Goal: Task Accomplishment & Management: Manage account settings

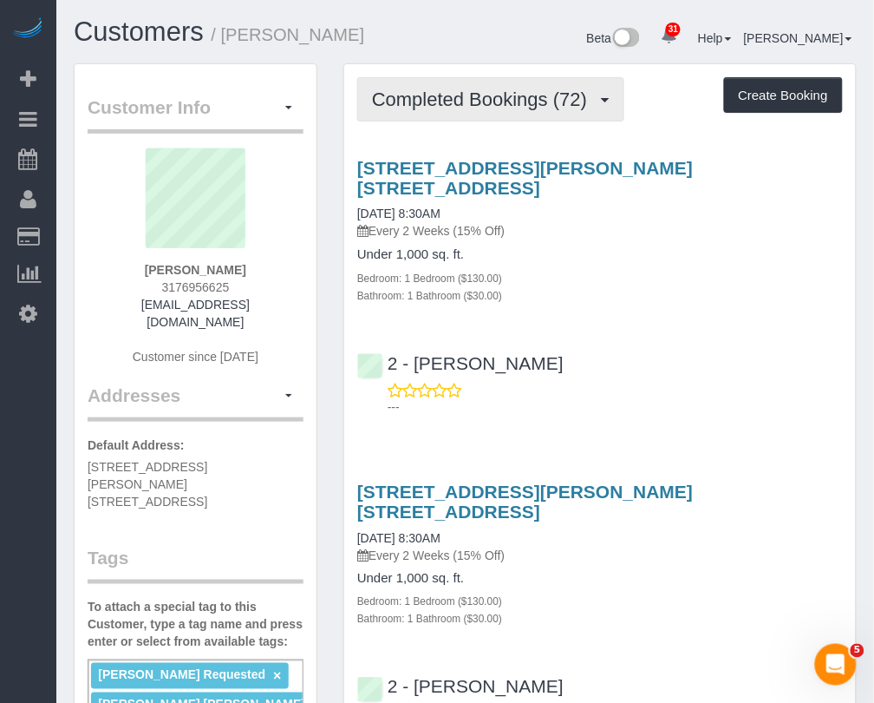
click at [460, 95] on span "Completed Bookings (72)" at bounding box center [484, 99] width 224 height 22
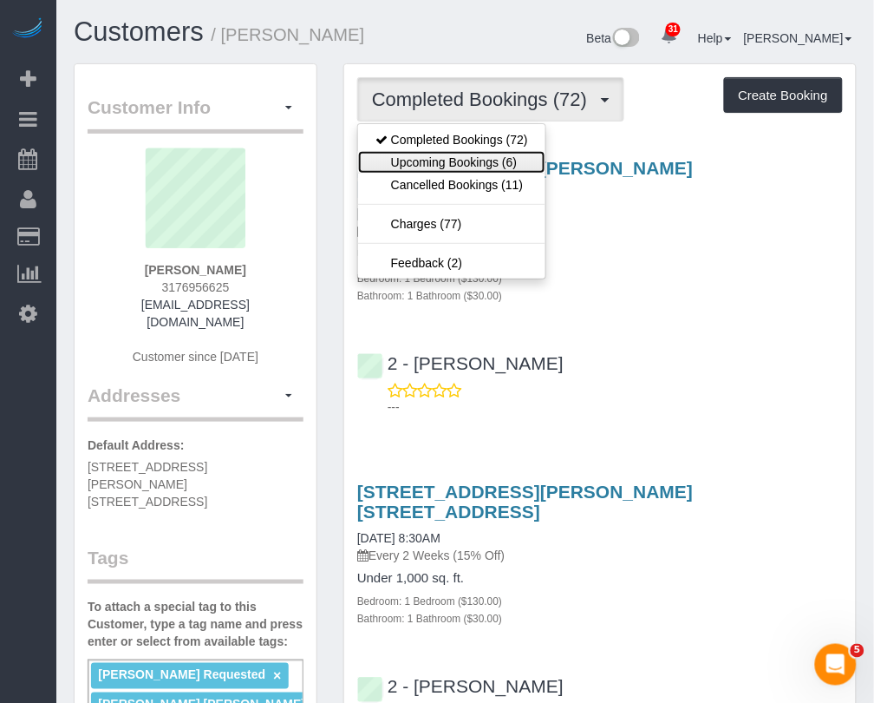
click at [468, 160] on link "Upcoming Bookings (6)" at bounding box center [451, 162] width 187 height 23
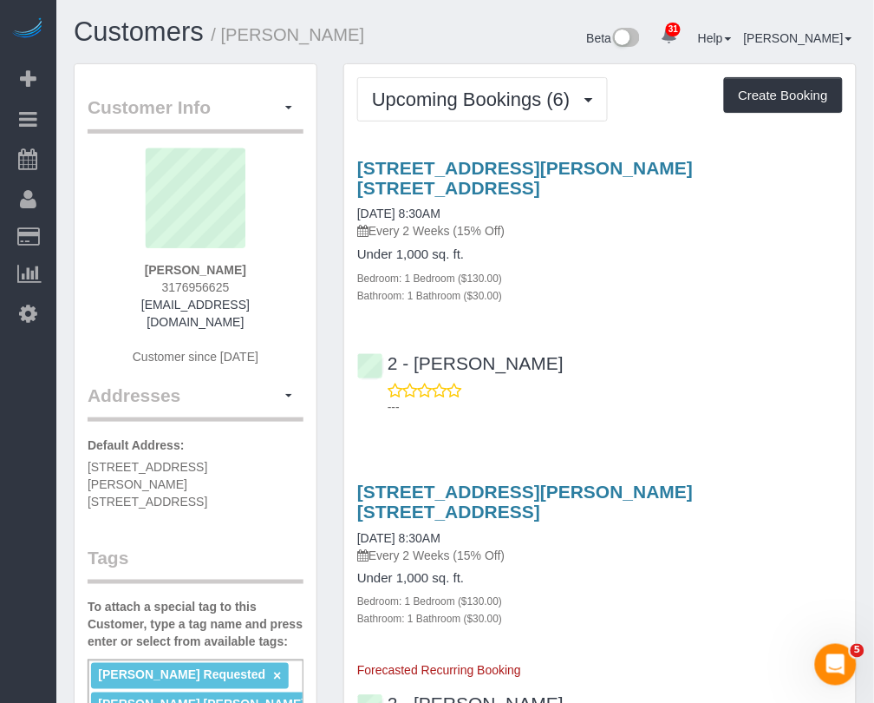
click at [587, 610] on div "Bathroom: 1 Bathroom ($30.00)" at bounding box center [600, 618] width 486 height 17
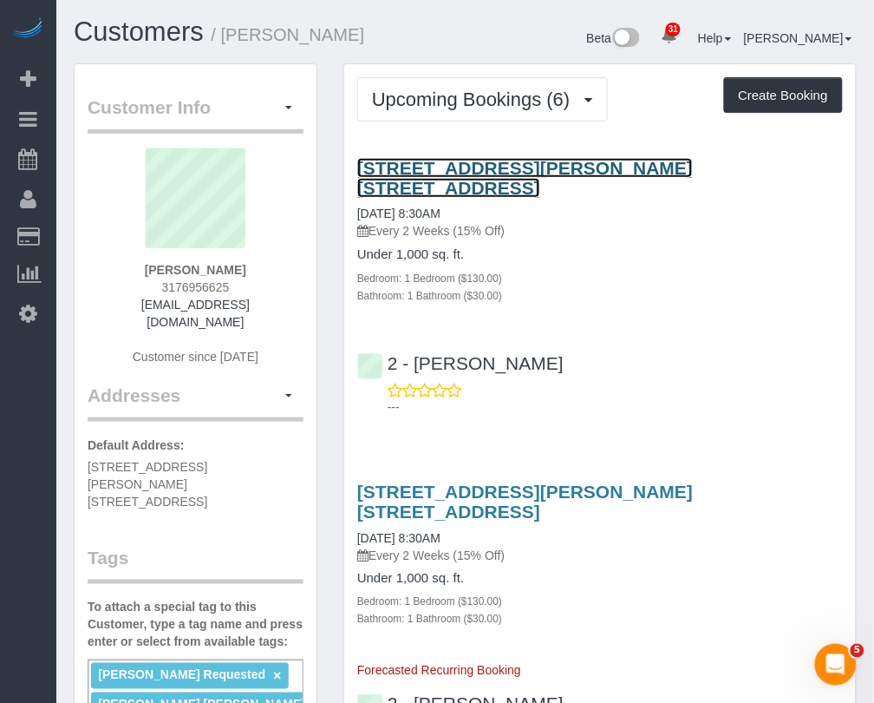
click at [487, 169] on link "[STREET_ADDRESS][PERSON_NAME] [STREET_ADDRESS]" at bounding box center [525, 178] width 336 height 40
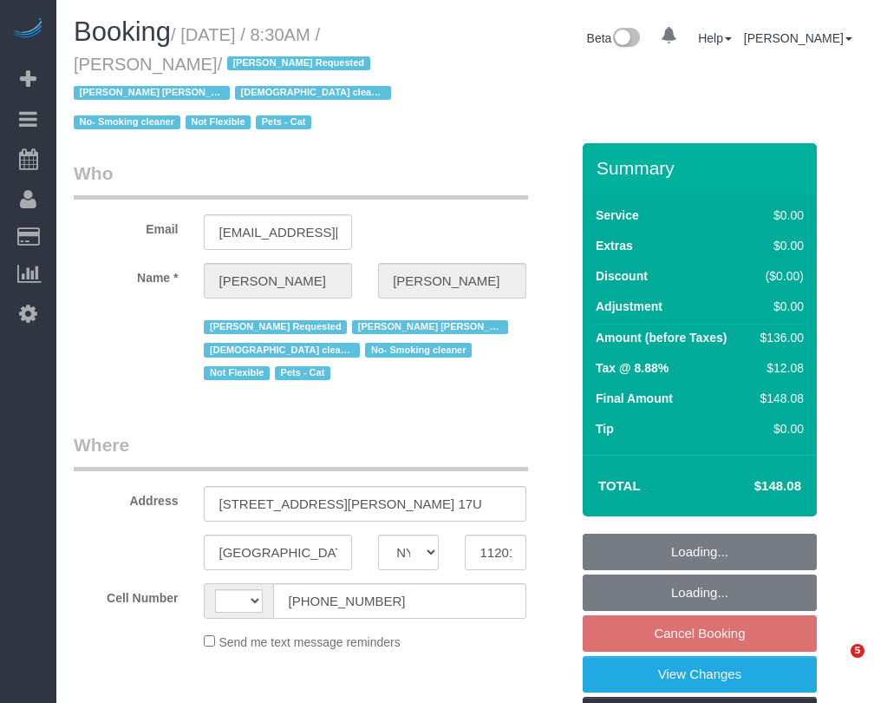
select select "NY"
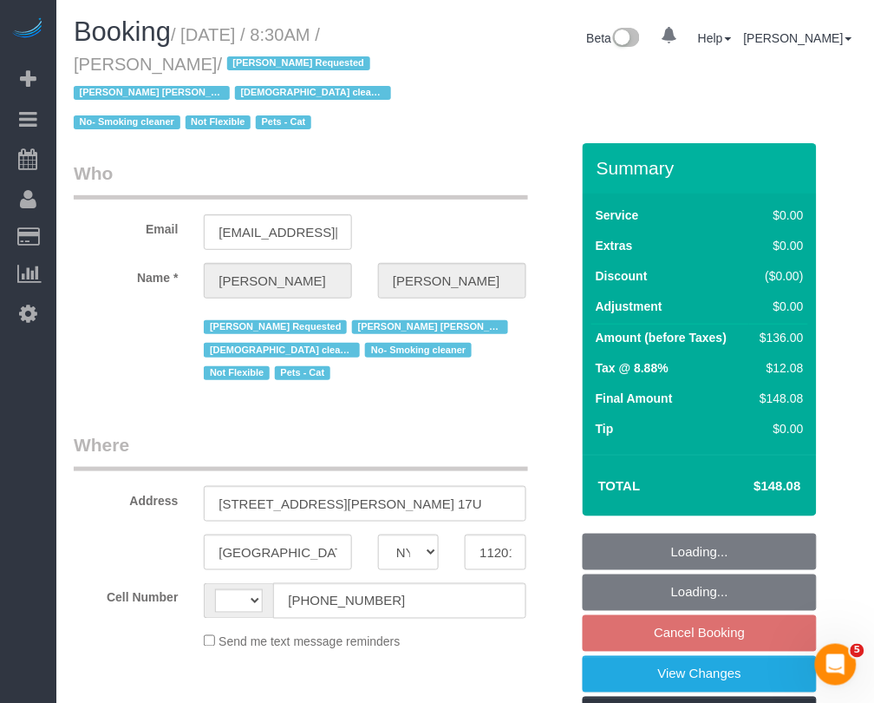
select select "object:588"
select select "number:89"
select select "number:90"
select select "number:15"
select select "number:5"
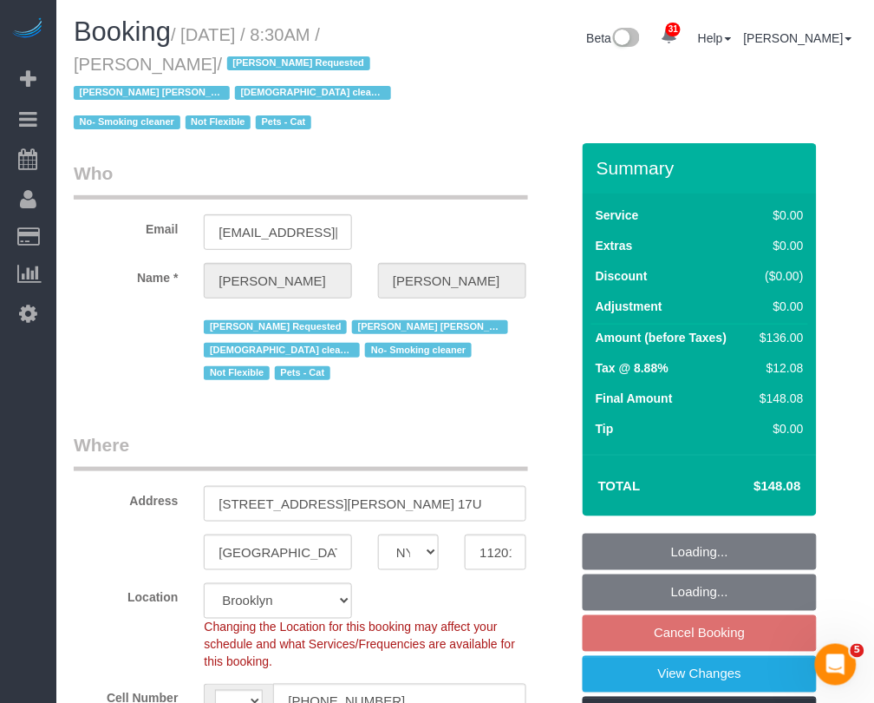
select select "object:986"
select select "string:US"
select select "string:stripe-pm_1Lhhx54VGloSiKo7MleEr5WI"
select select "1"
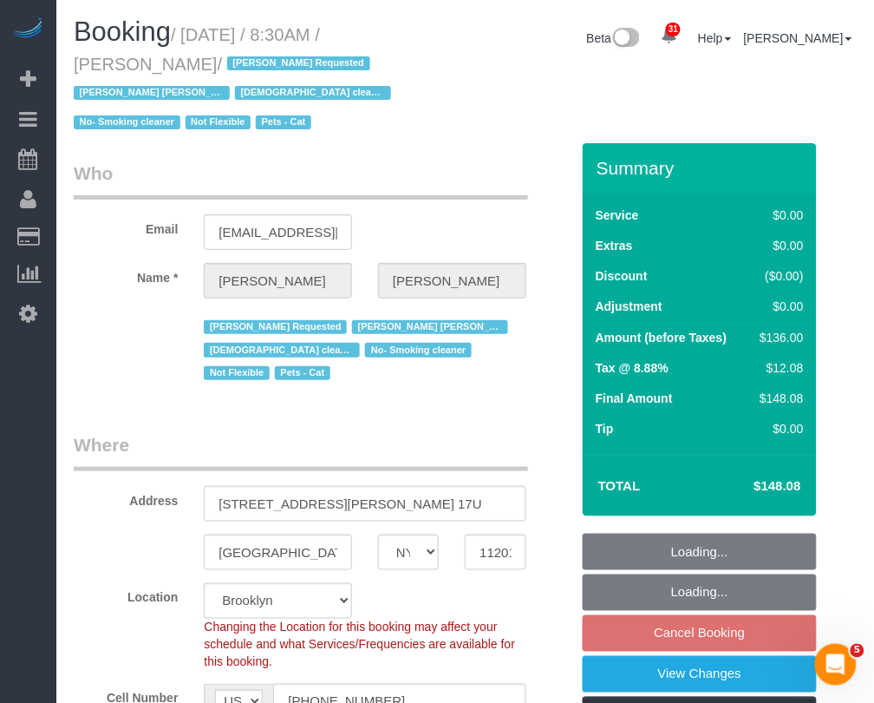
drag, startPoint x: 0, startPoint y: 0, endPoint x: 209, endPoint y: 59, distance: 217.2
click at [209, 59] on small "/ October 04, 2025 / 8:30AM / Marianna Cooper / Alketa Tomaj Requested Elba Lob…" at bounding box center [235, 79] width 323 height 108
copy small "October 04, 2025 / 8:30AM / Marianna Cooper"
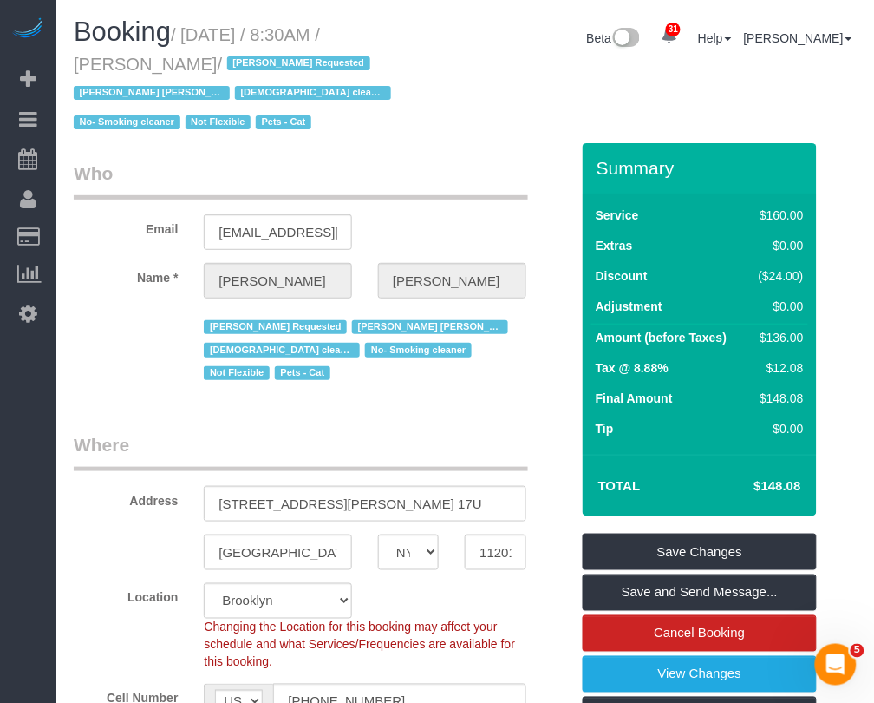
click at [184, 597] on label "Location" at bounding box center [126, 594] width 130 height 23
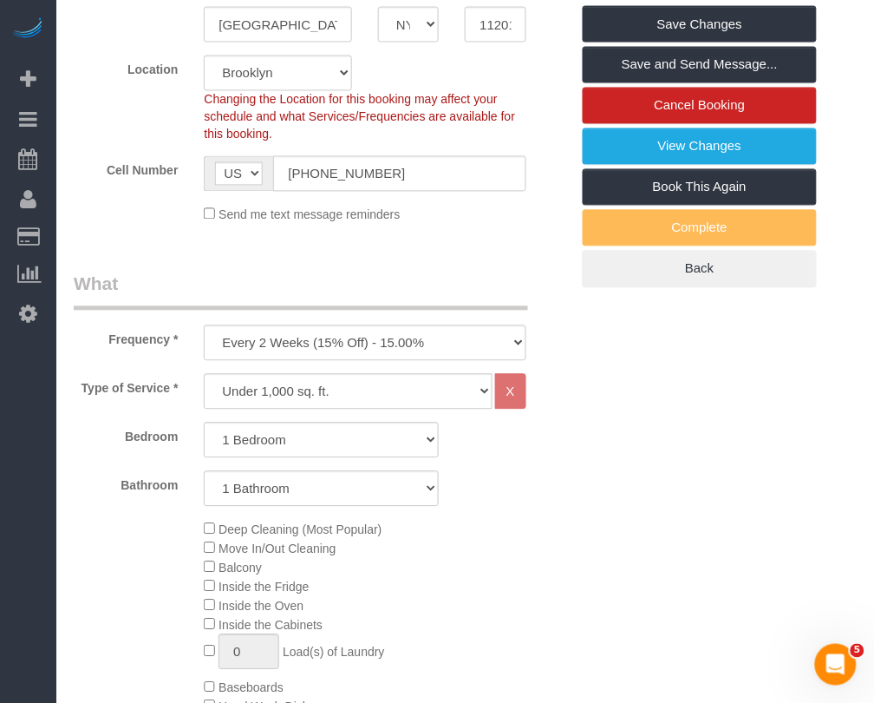
scroll to position [542, 0]
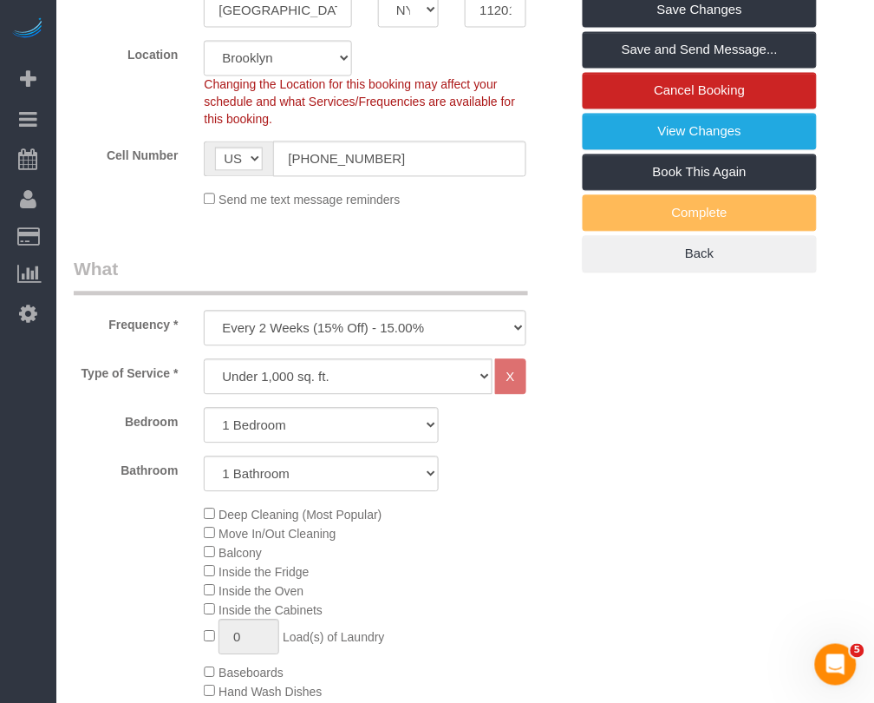
click at [445, 619] on div "Deep Cleaning (Most Popular) Move In/Out Cleaning Balcony Inside the Fridge Ins…" at bounding box center [386, 673] width 391 height 336
